Goal: Task Accomplishment & Management: Manage account settings

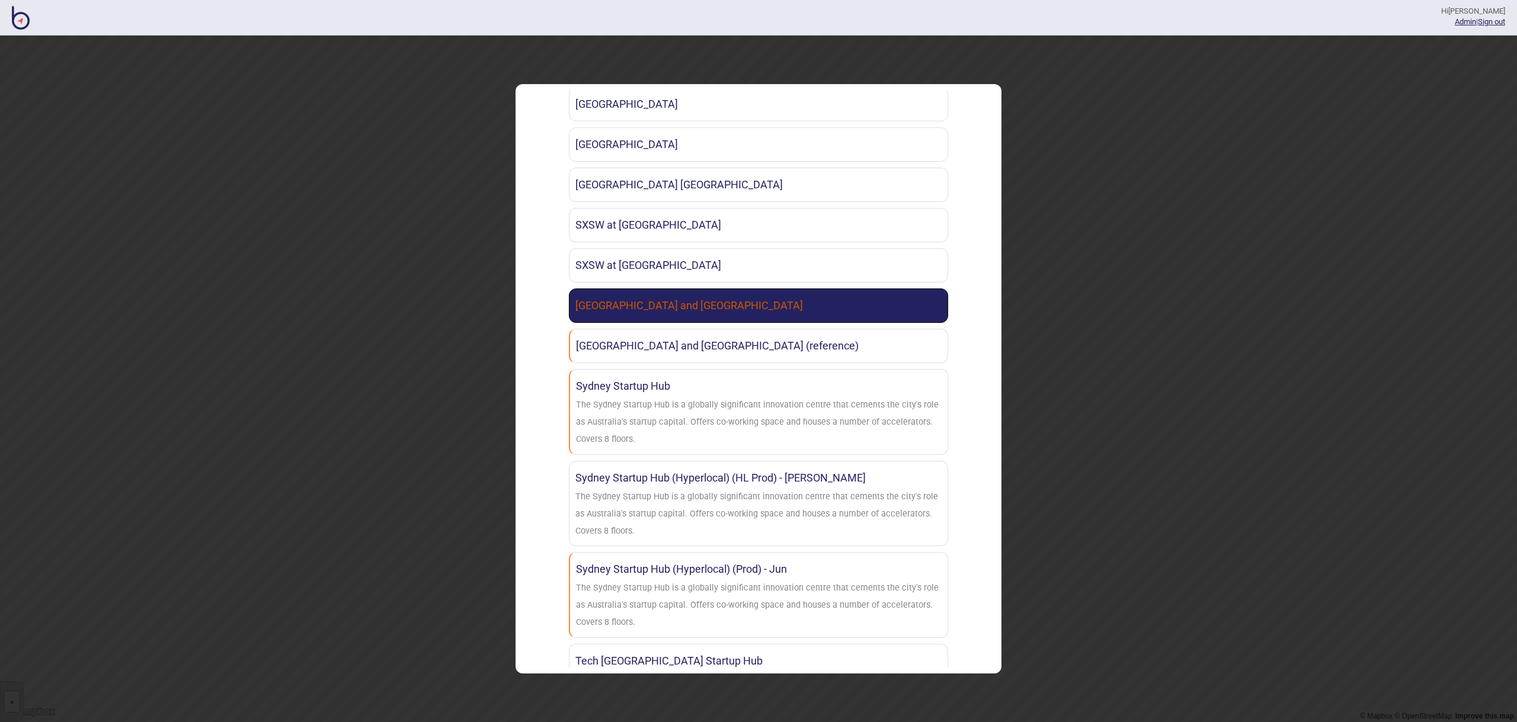
scroll to position [1923, 0]
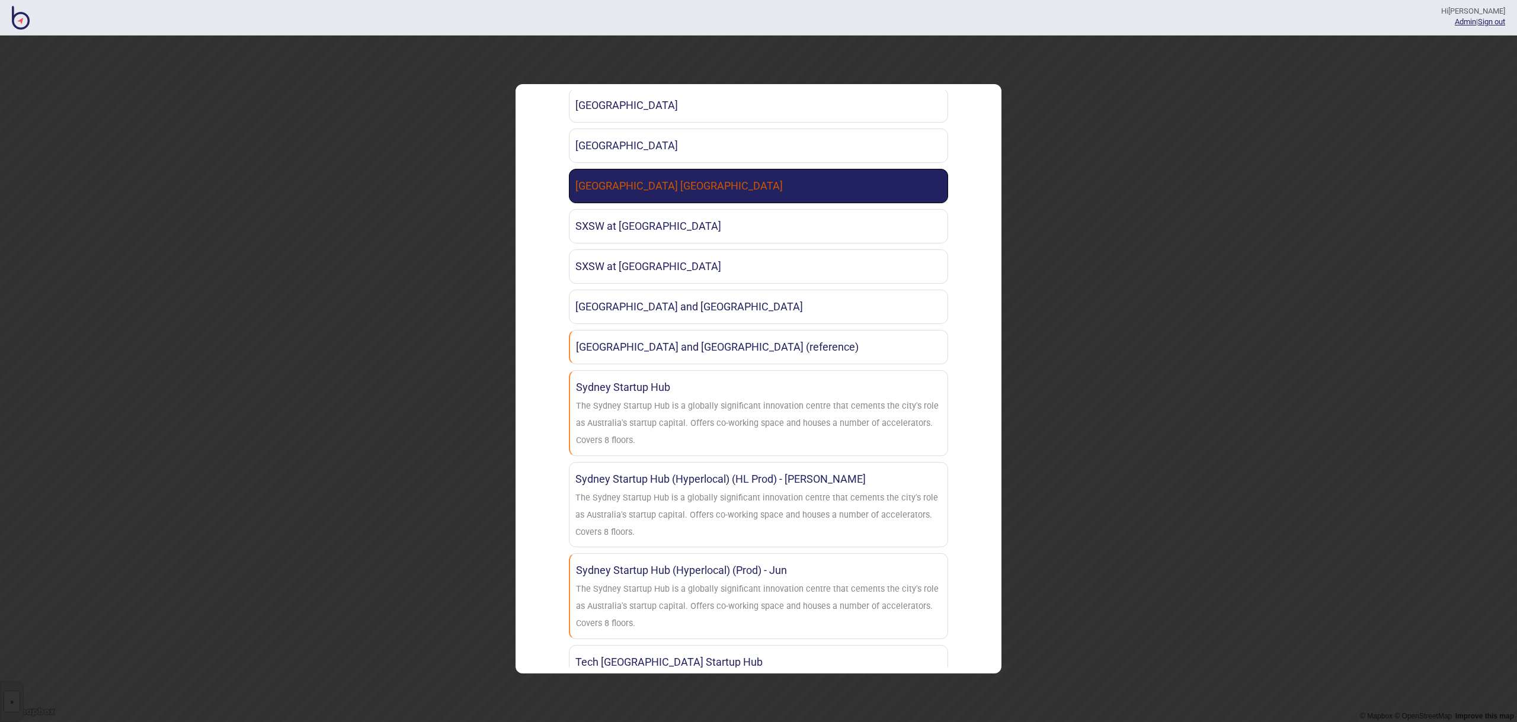
click at [668, 190] on link "[GEOGRAPHIC_DATA] [GEOGRAPHIC_DATA]" at bounding box center [758, 186] width 379 height 34
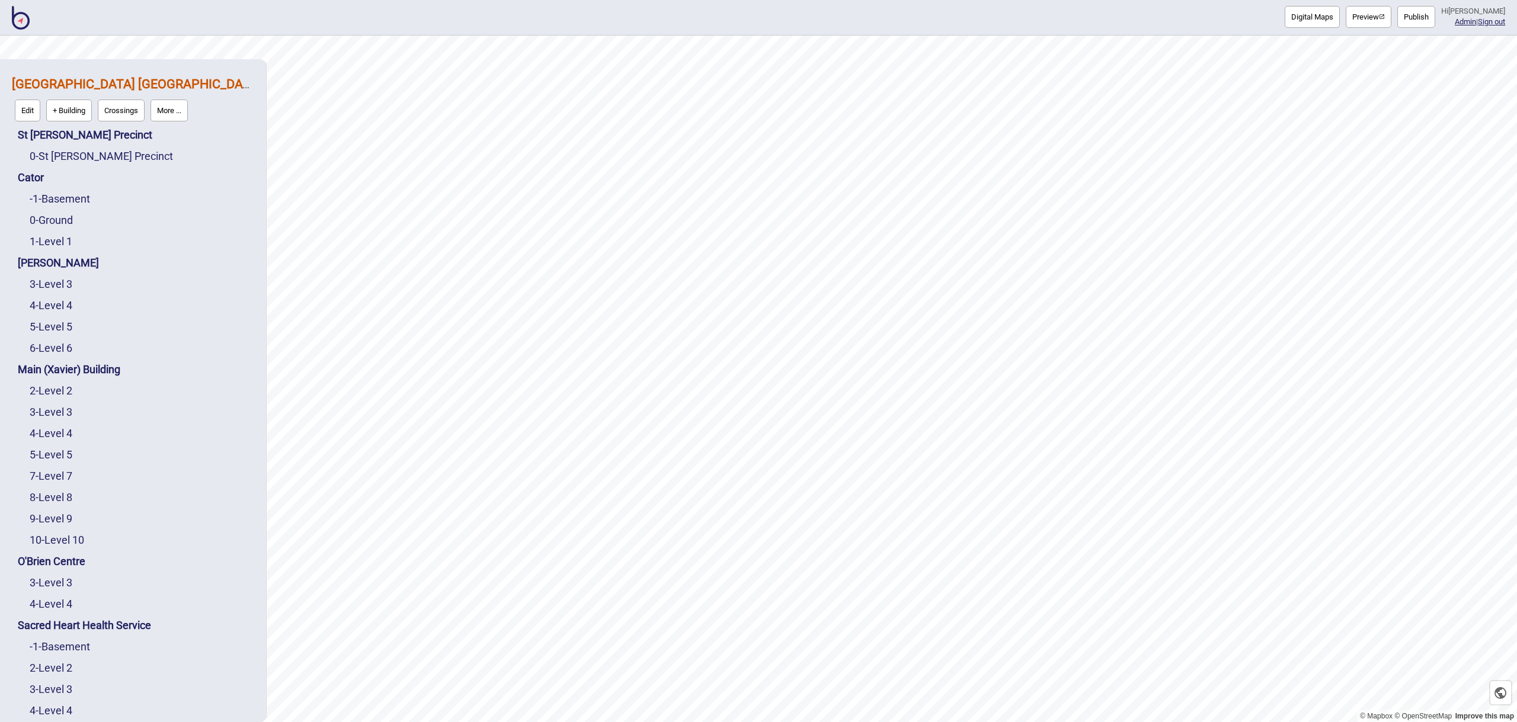
click at [174, 104] on button "More ..." at bounding box center [168, 111] width 37 height 22
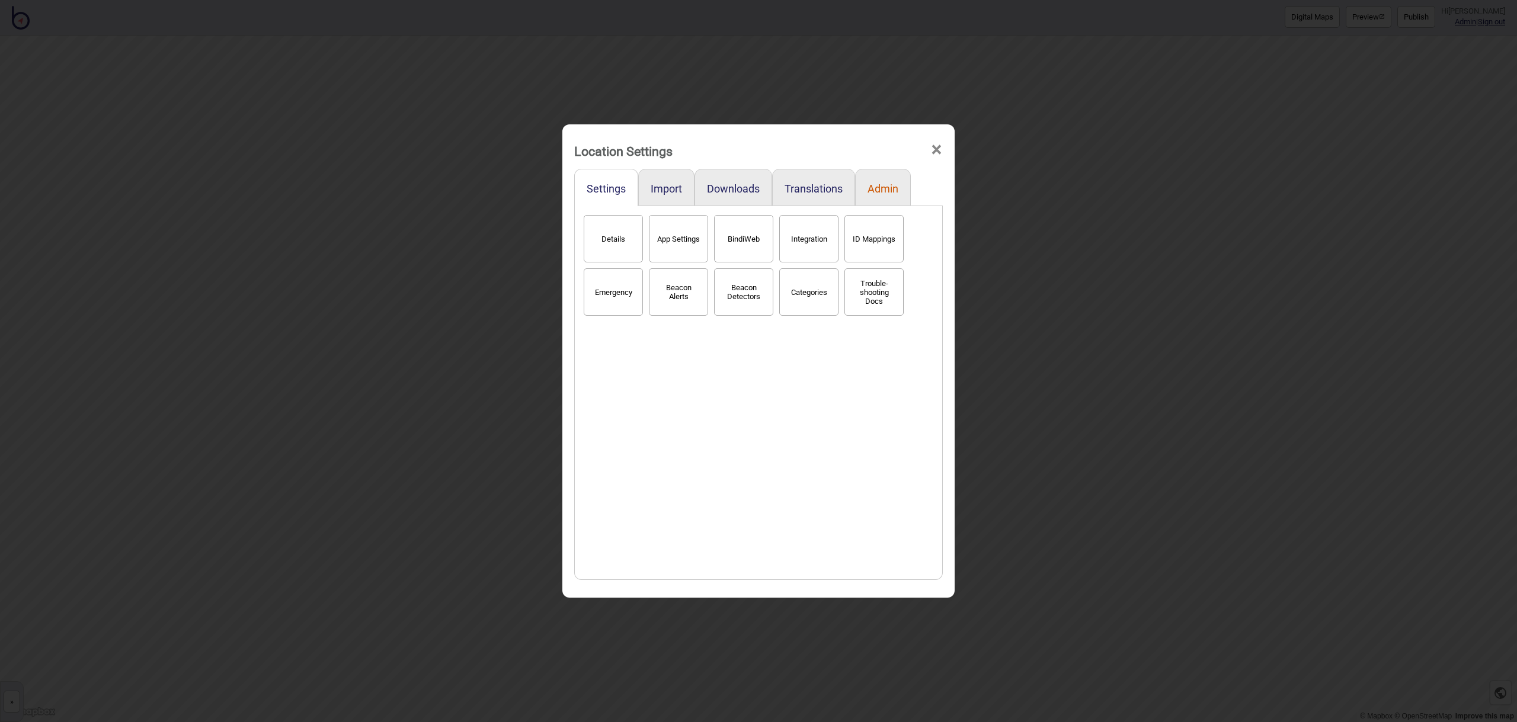
click at [882, 191] on button "Admin" at bounding box center [882, 188] width 31 height 12
click at [594, 239] on button "Stats" at bounding box center [613, 238] width 59 height 47
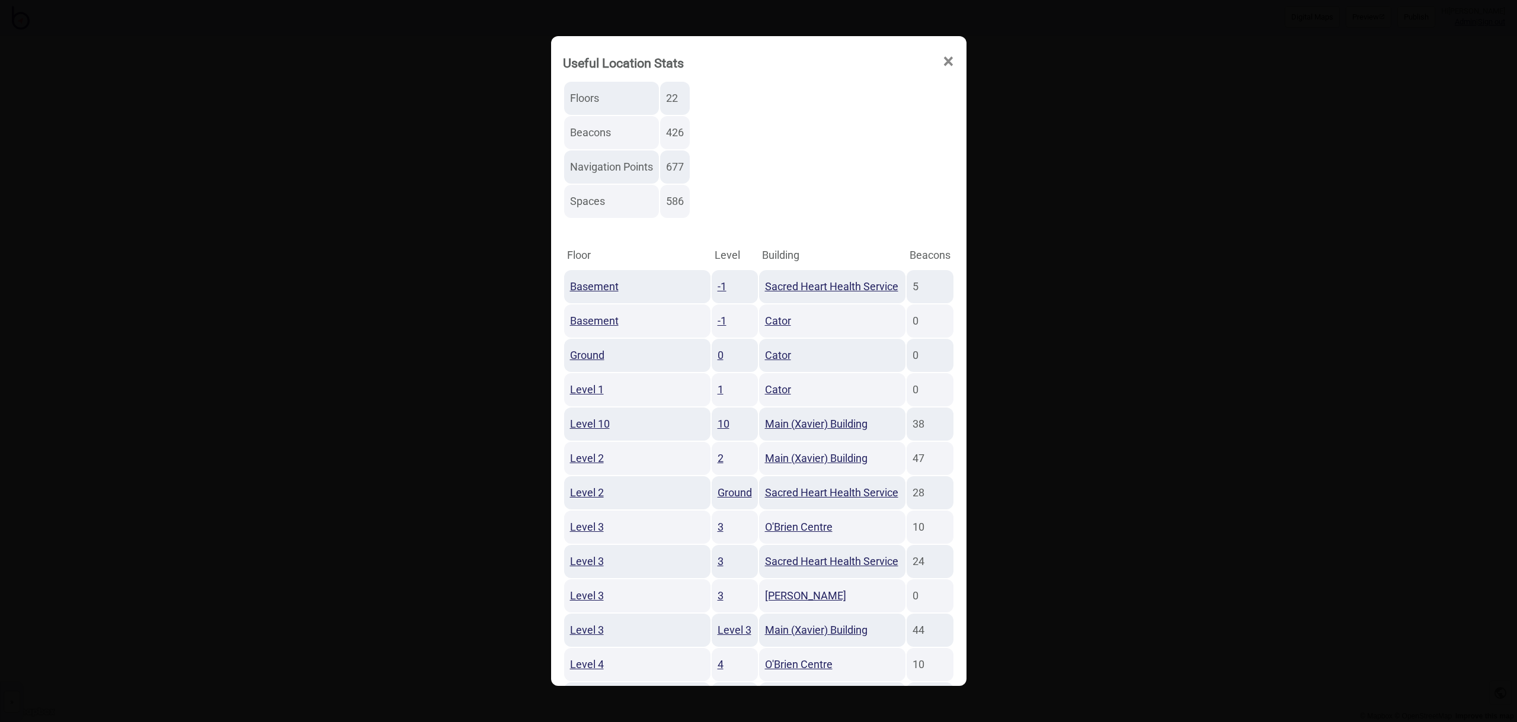
click at [942, 62] on span "×" at bounding box center [948, 61] width 12 height 39
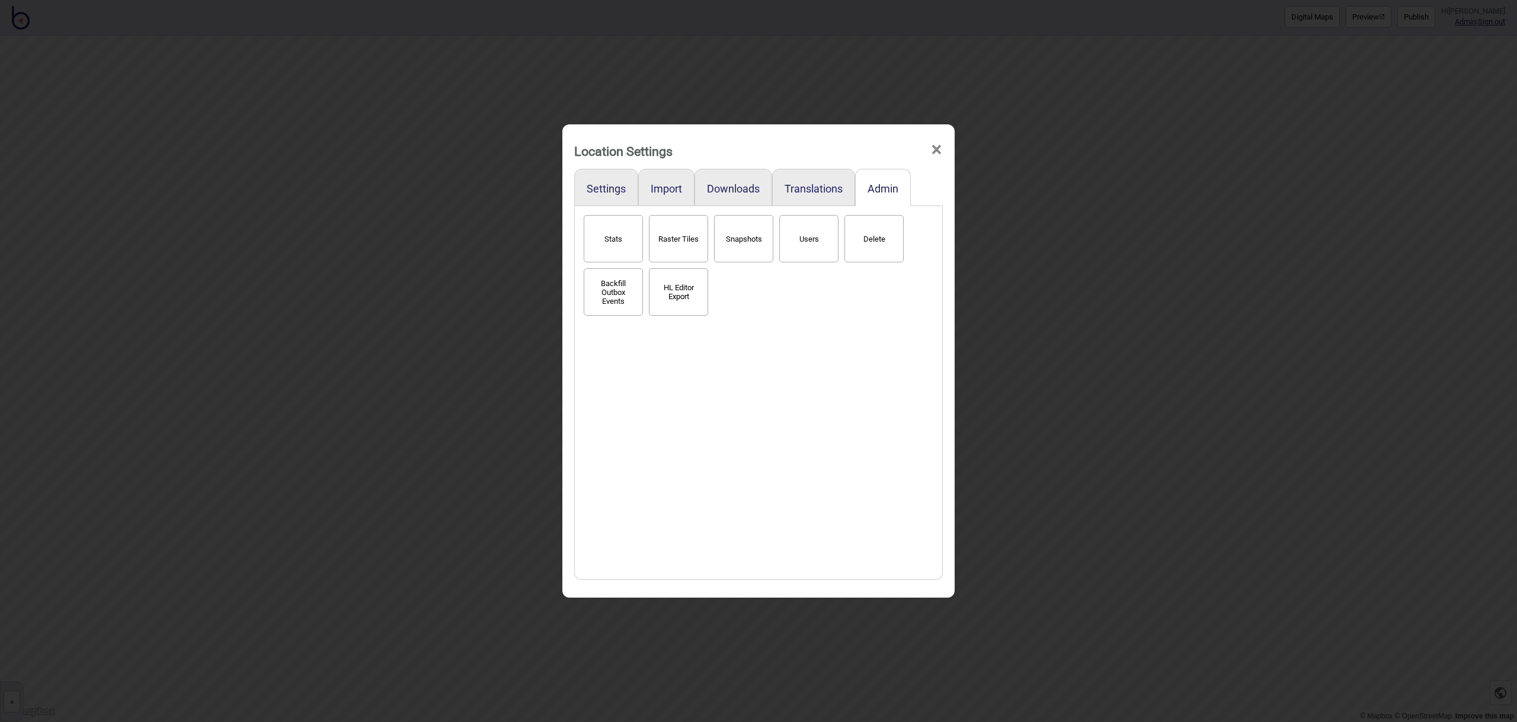
click at [934, 148] on span "×" at bounding box center [936, 149] width 12 height 39
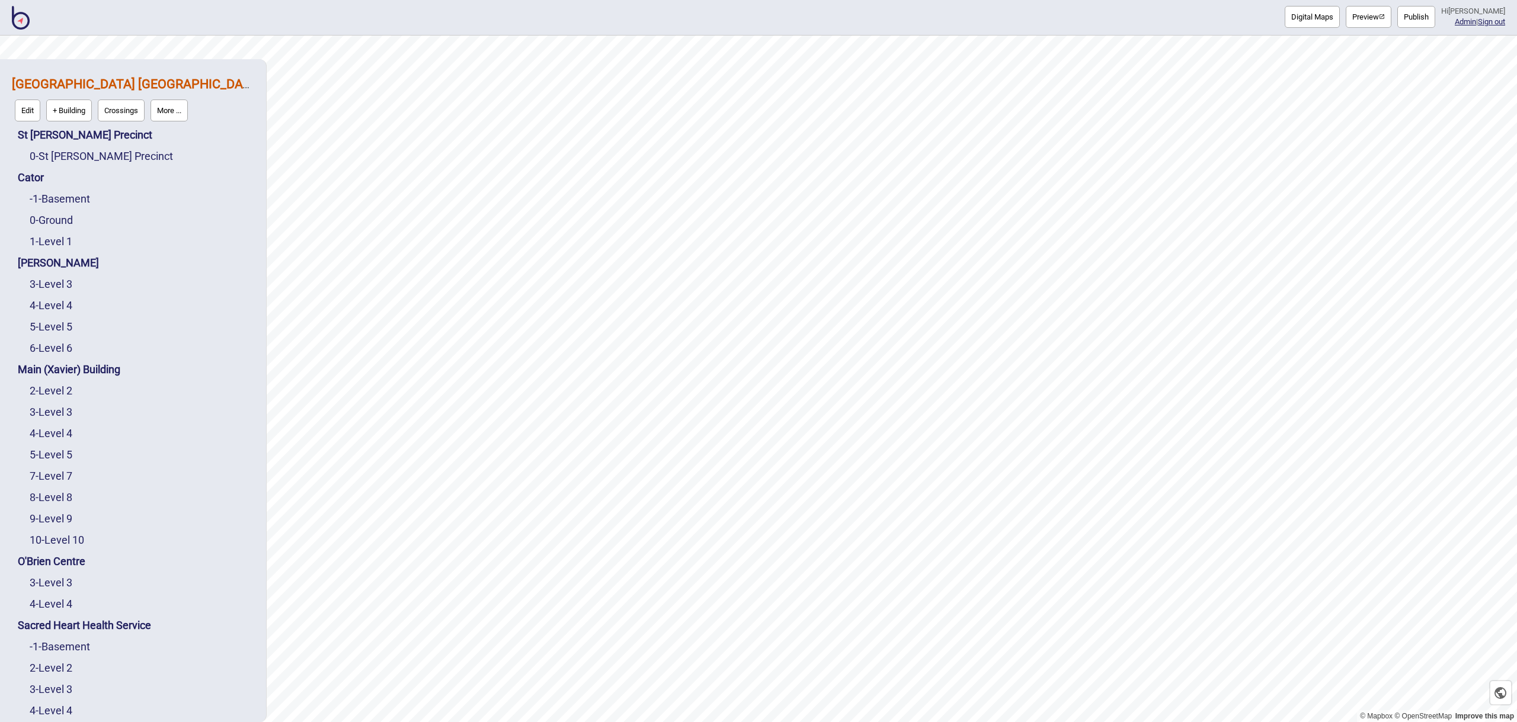
click at [20, 24] on img at bounding box center [21, 18] width 18 height 24
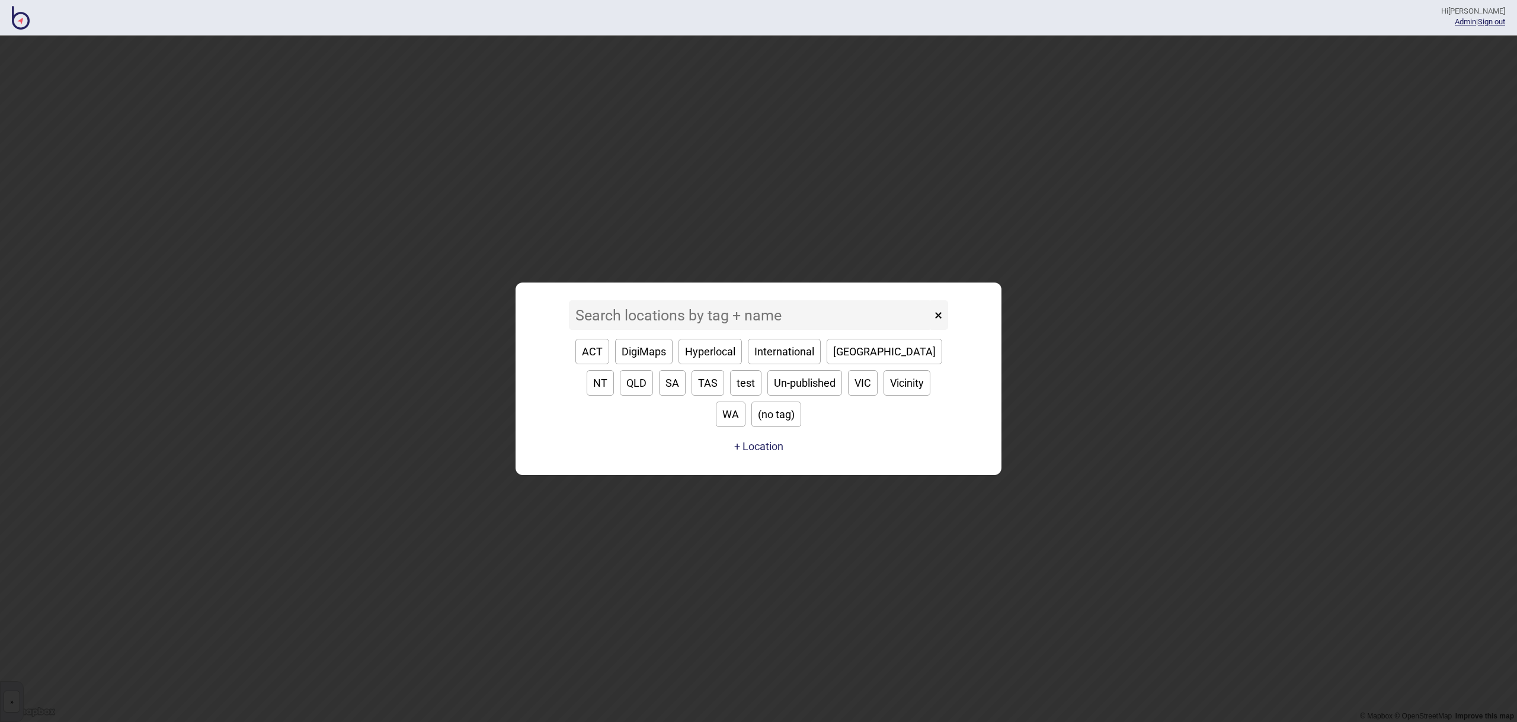
click at [745, 402] on button "WA" at bounding box center [731, 414] width 30 height 25
type input "WA"
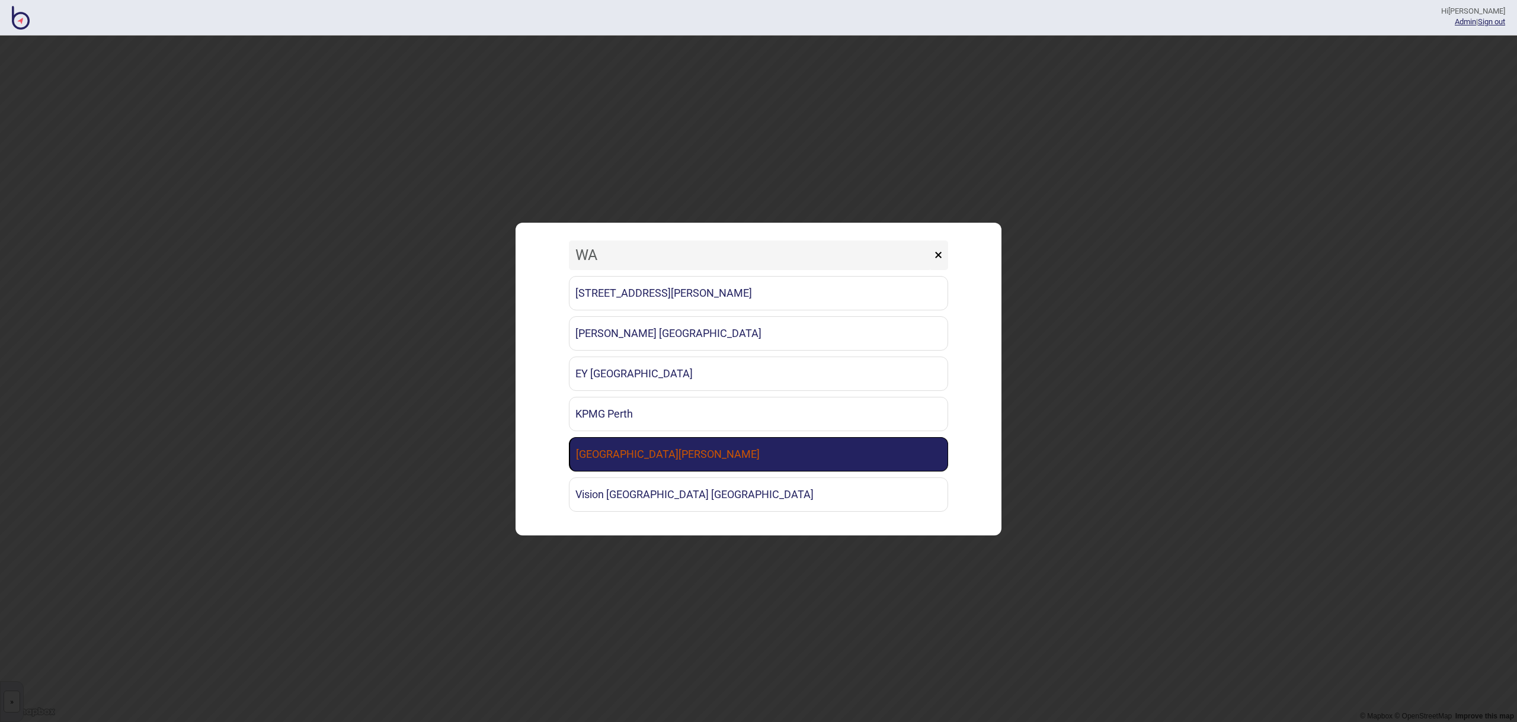
click at [742, 453] on link "[GEOGRAPHIC_DATA][PERSON_NAME]" at bounding box center [758, 454] width 379 height 34
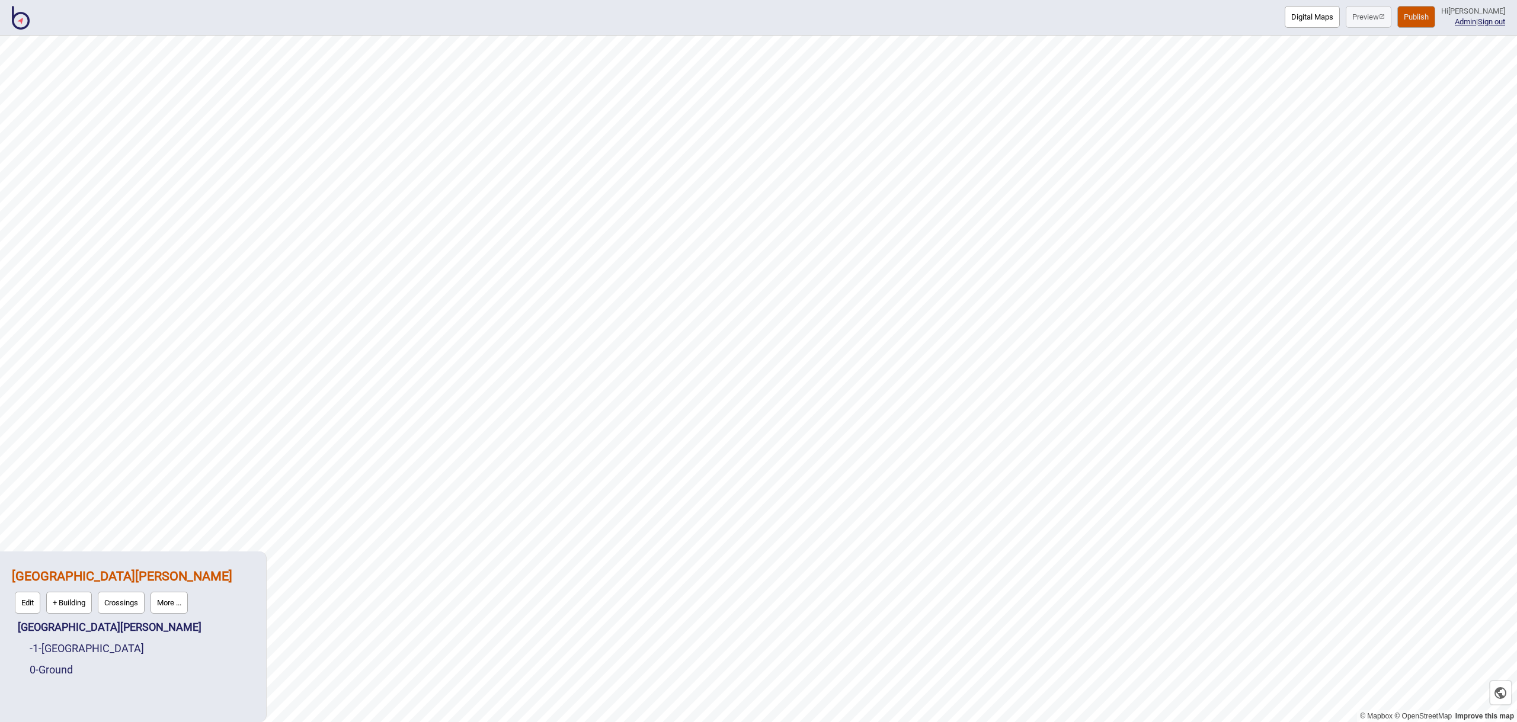
click at [181, 600] on button "More ..." at bounding box center [168, 603] width 37 height 22
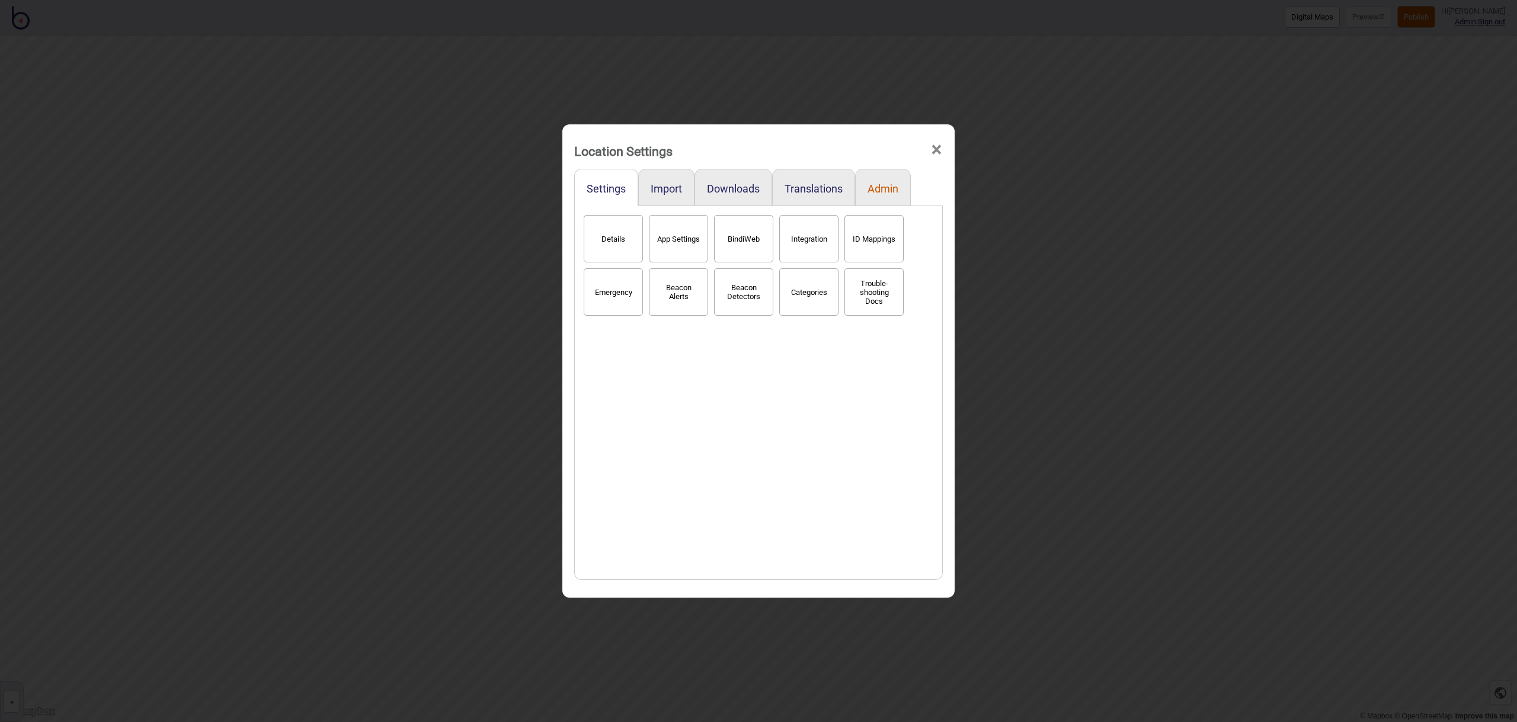
click at [879, 193] on button "Admin" at bounding box center [882, 188] width 31 height 12
click at [624, 238] on button "Stats" at bounding box center [613, 238] width 59 height 47
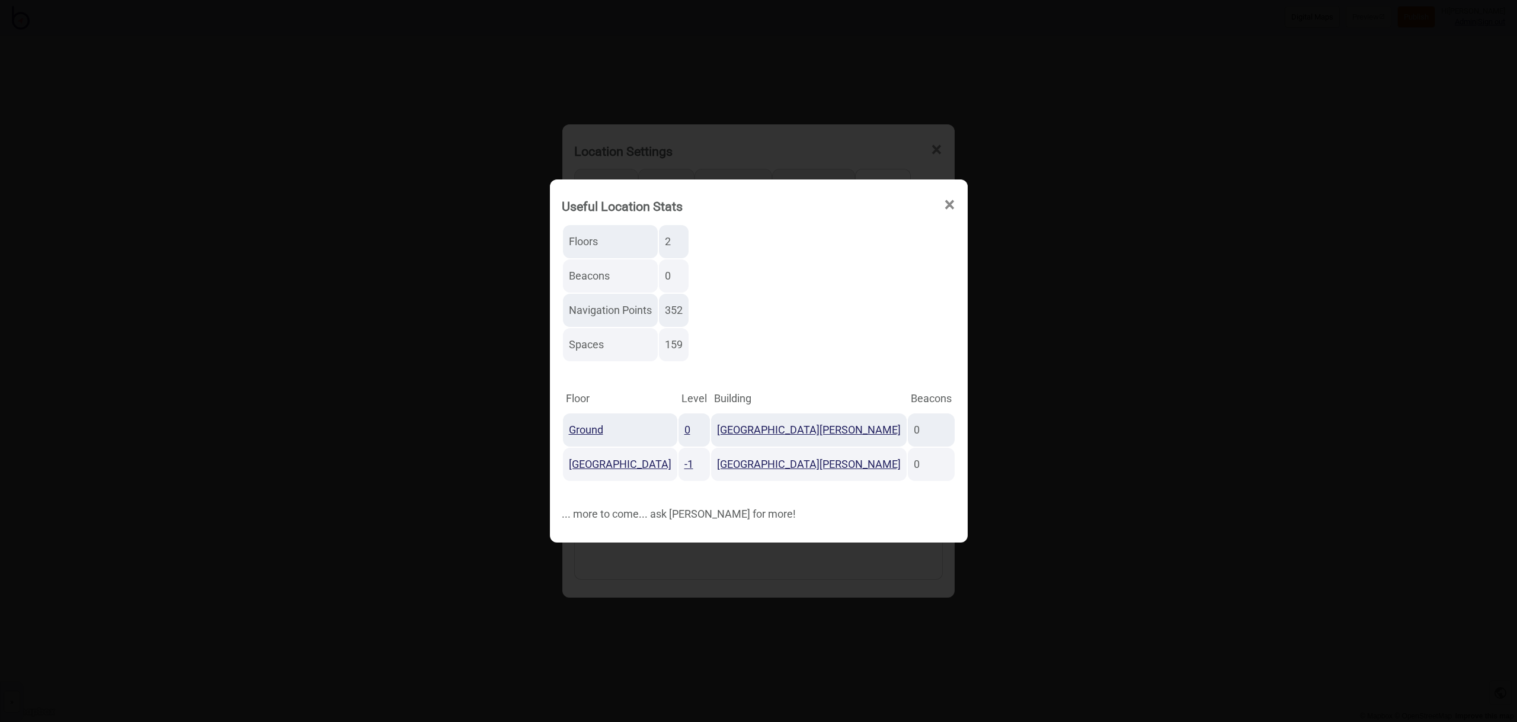
click at [943, 204] on span "×" at bounding box center [949, 204] width 12 height 39
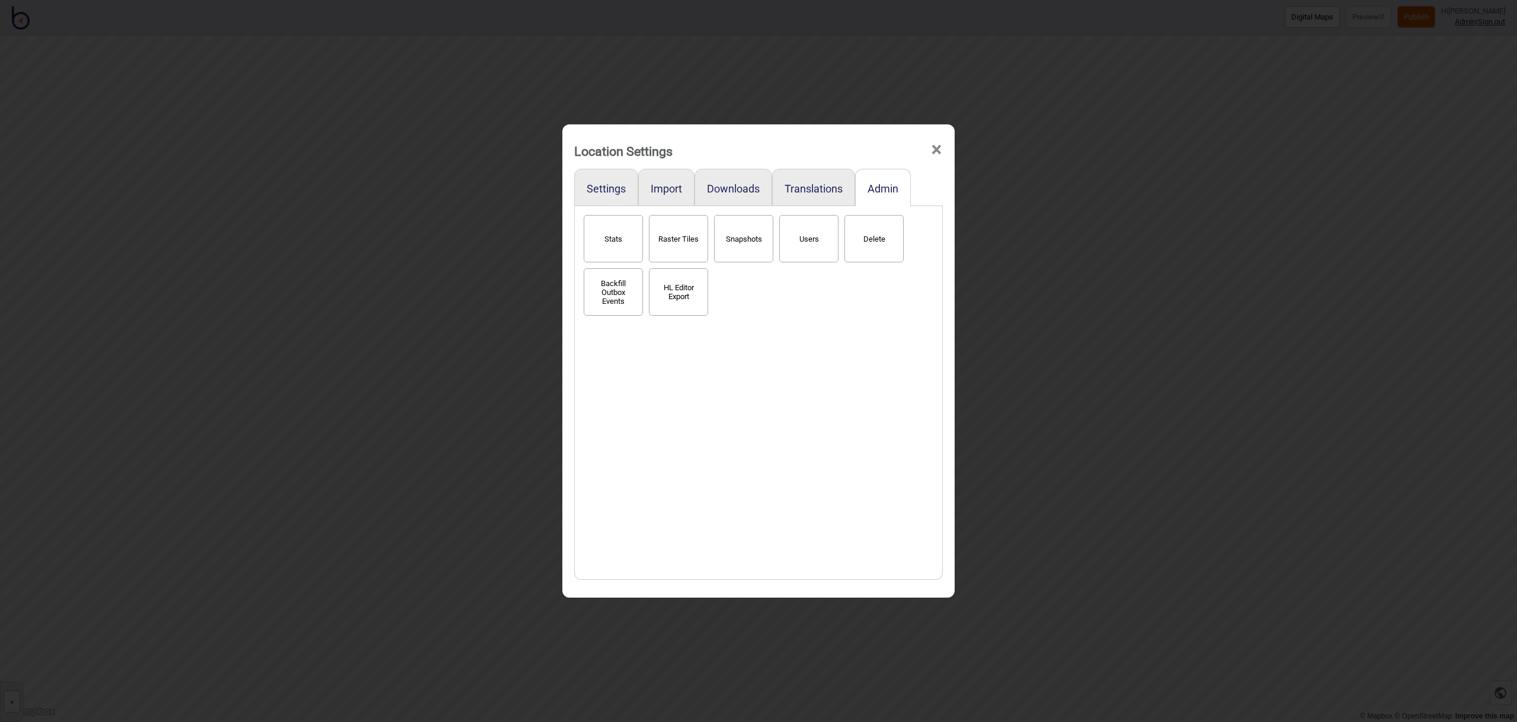
click at [930, 156] on span "×" at bounding box center [936, 149] width 12 height 39
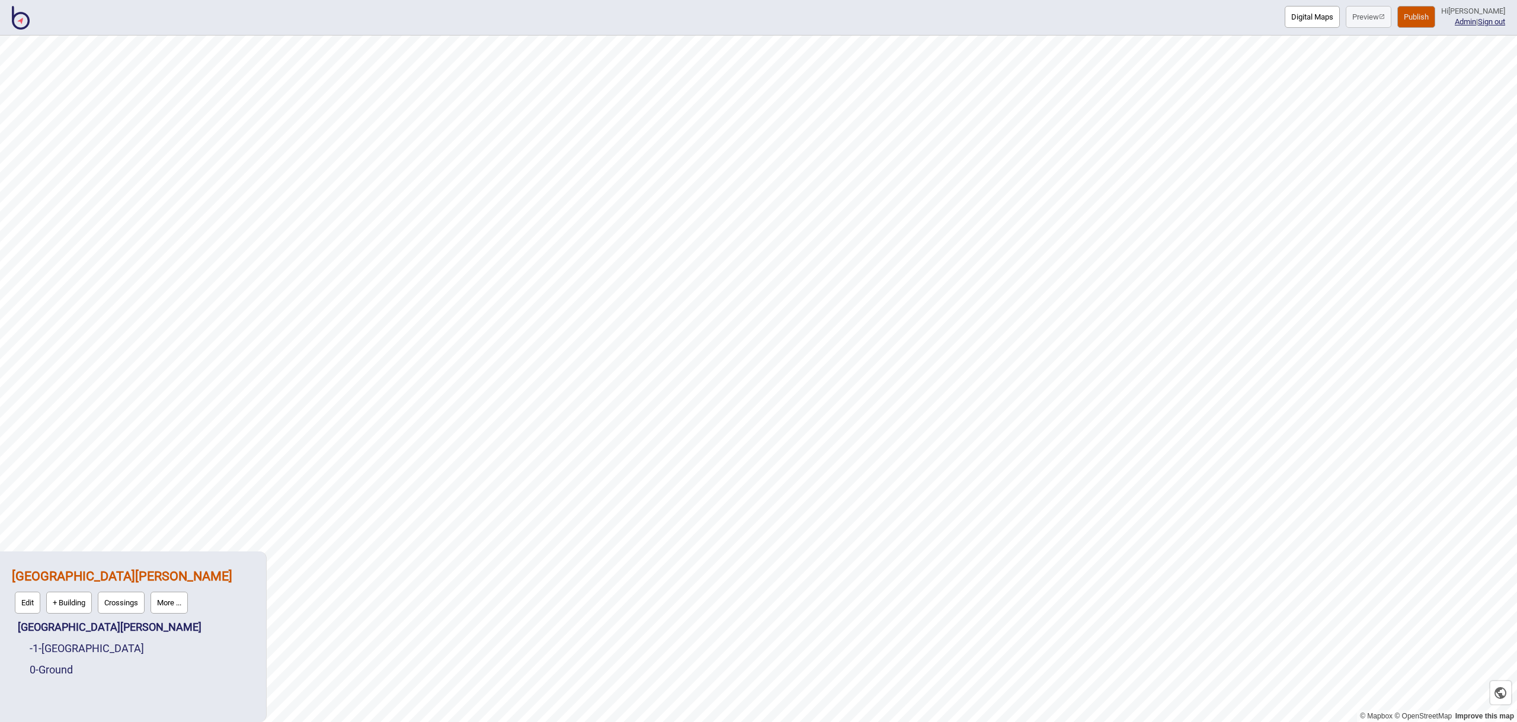
click at [25, 21] on img at bounding box center [21, 18] width 18 height 24
